Goal: Task Accomplishment & Management: Manage account settings

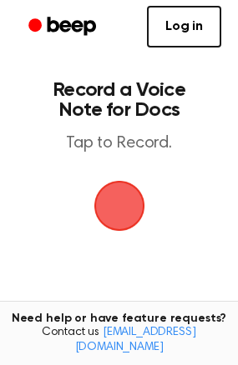
click at [97, 218] on span "button" at bounding box center [119, 206] width 47 height 47
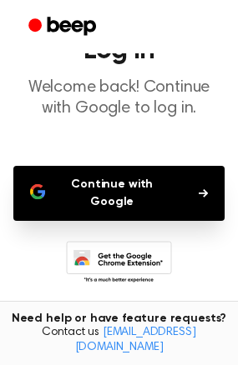
scroll to position [70, 0]
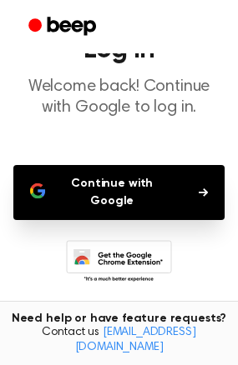
click at [183, 218] on main "Log In Welcome back! Continue with Google to log in. Continue with Google Don’t…" at bounding box center [119, 193] width 238 height 526
click at [188, 191] on button "Continue with Google" at bounding box center [118, 192] width 211 height 55
click at [187, 189] on button "Continue with Google" at bounding box center [118, 192] width 211 height 55
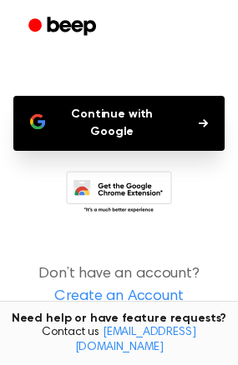
scroll to position [146, 0]
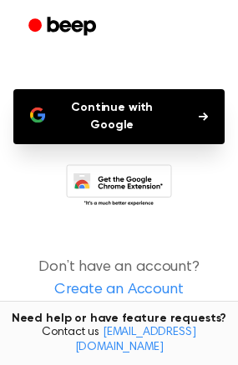
click at [168, 279] on link "Create an Account" at bounding box center [119, 290] width 204 height 23
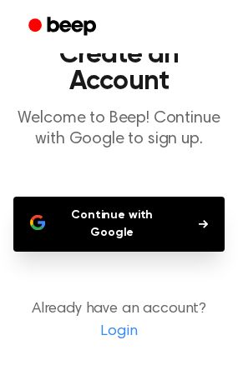
scroll to position [63, 0]
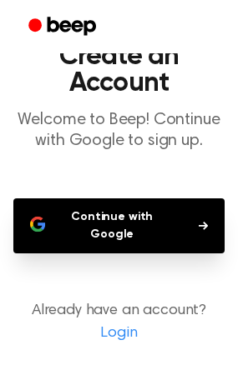
click at [201, 270] on main "Create an Account Welcome to Beep! Continue with Google to sign up. Continue wi…" at bounding box center [119, 180] width 238 height 487
click at [175, 235] on button "Continue with Google" at bounding box center [118, 225] width 211 height 55
